Goal: Information Seeking & Learning: Learn about a topic

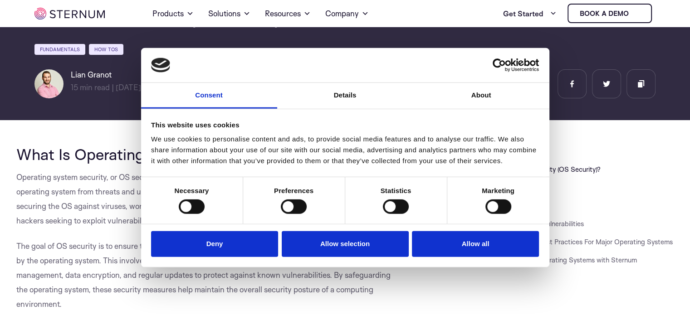
scroll to position [131, 0]
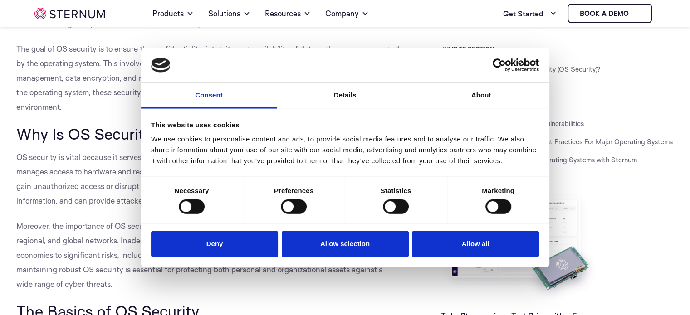
scroll to position [313, 0]
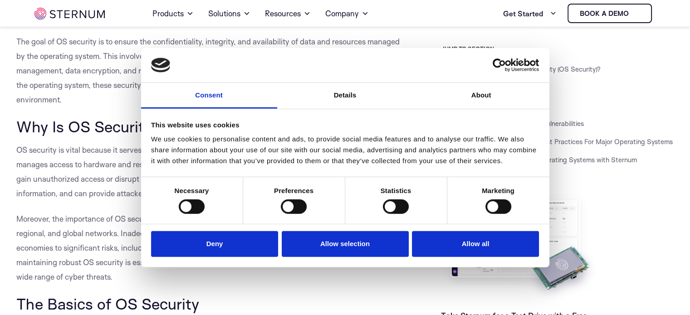
click at [250, 259] on div "Do not sell or share my personal information Deny Allow selection Customize All…" at bounding box center [345, 246] width 408 height 43
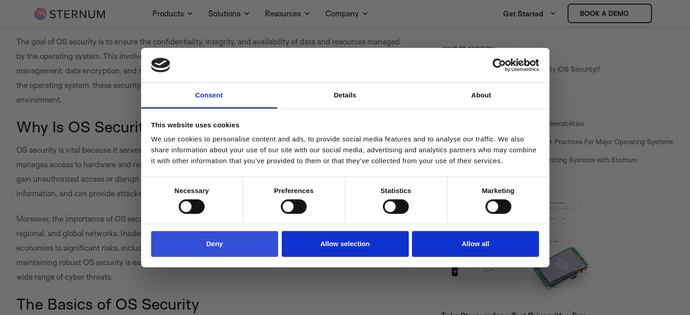
click at [248, 243] on button "Deny" at bounding box center [214, 244] width 127 height 26
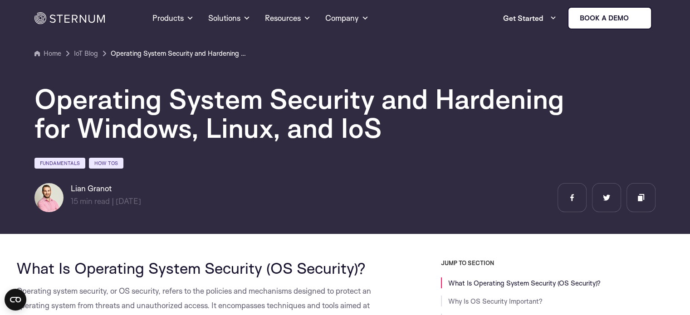
scroll to position [0, 0]
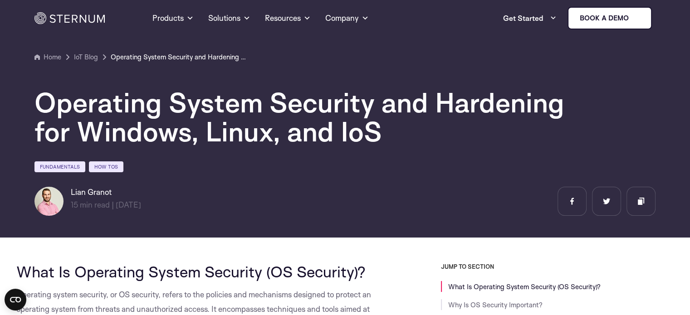
click at [17, 84] on section "Home IoT Blog" at bounding box center [345, 116] width 690 height 244
click at [76, 101] on h1 "Operating System Security and Hardening for Windows, Linux, and IoS" at bounding box center [306, 117] width 545 height 58
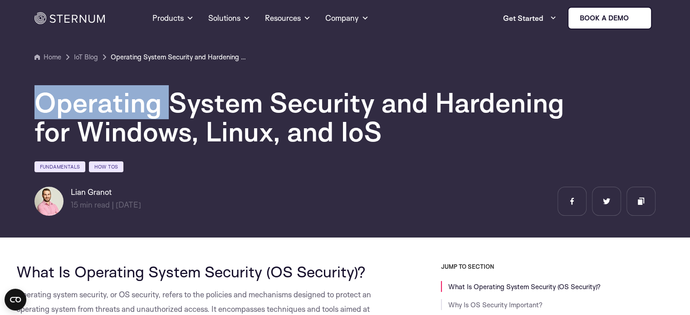
click at [76, 101] on h1 "Operating System Security and Hardening for Windows, Linux, and IoS" at bounding box center [306, 117] width 545 height 58
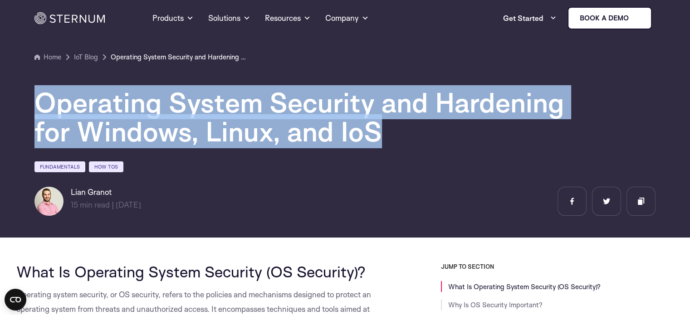
click at [76, 101] on h1 "Operating System Security and Hardening for Windows, Linux, and IoS" at bounding box center [306, 117] width 545 height 58
copy div "Operating System Security and Hardening for Windows, Linux, and IoS"
